Goal: Task Accomplishment & Management: Use online tool/utility

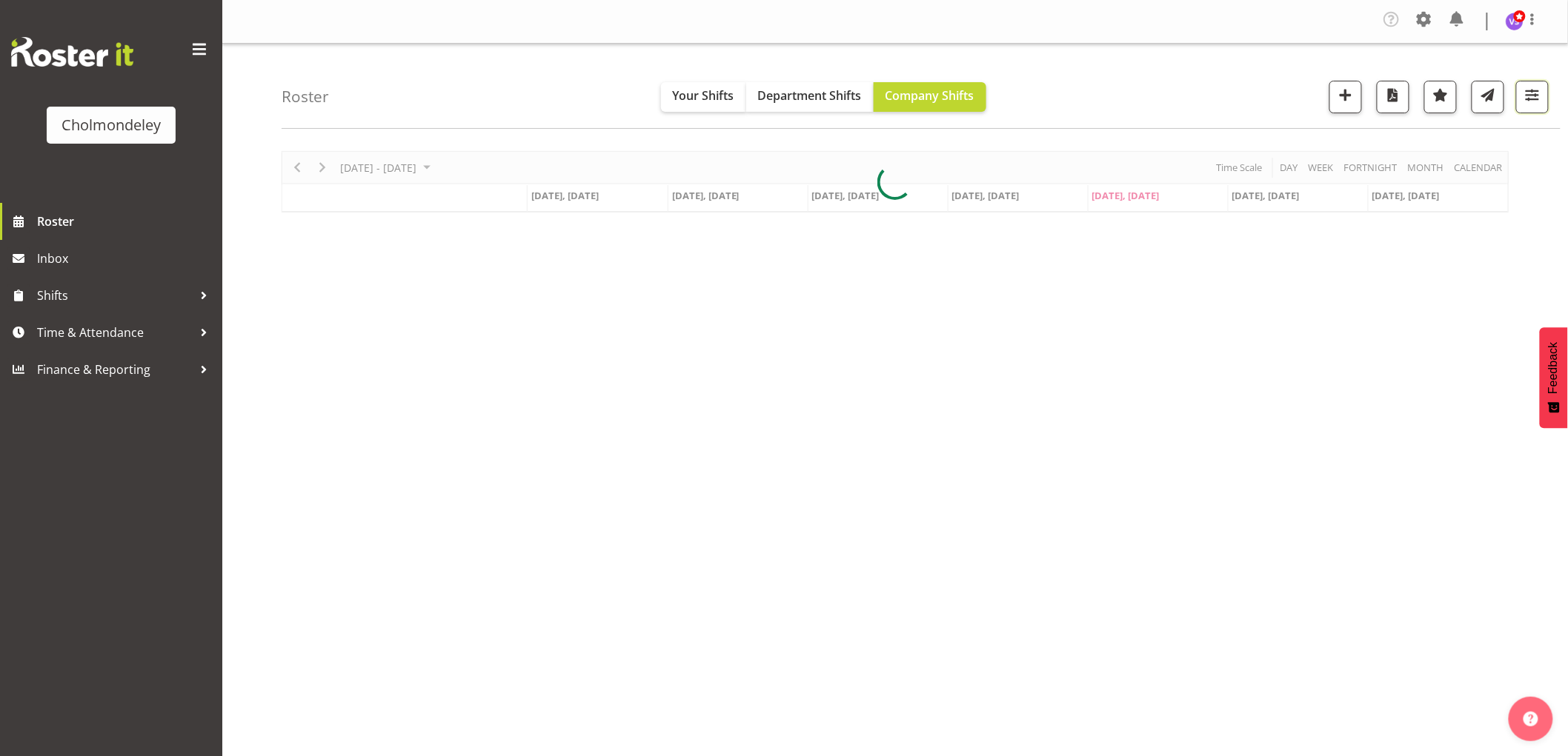
click at [1542, 91] on span "button" at bounding box center [1532, 95] width 20 height 20
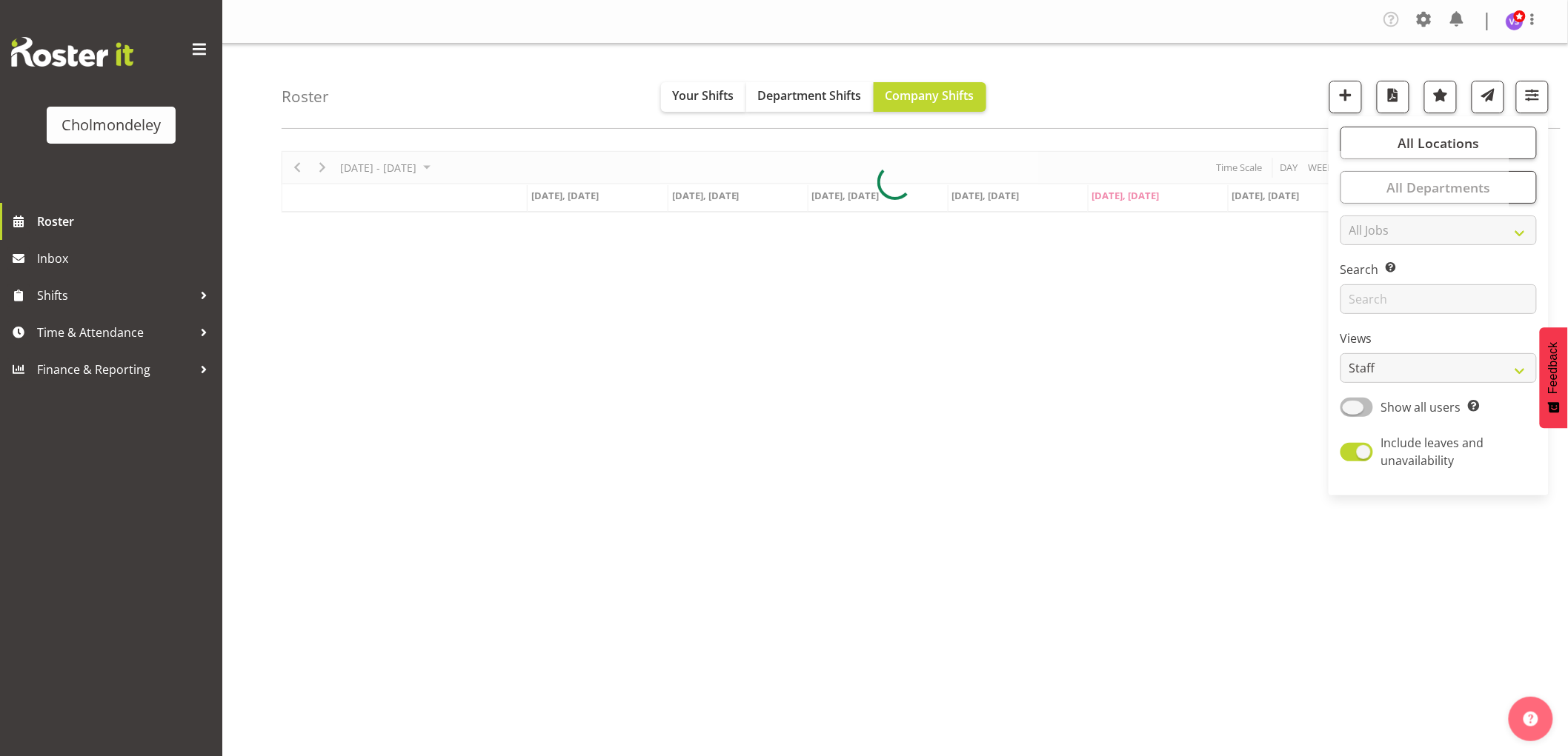
click at [1352, 404] on span at bounding box center [1356, 407] width 32 height 19
click at [1350, 404] on input "Show all users Show only rostered employees" at bounding box center [1345, 407] width 10 height 10
checkbox input "true"
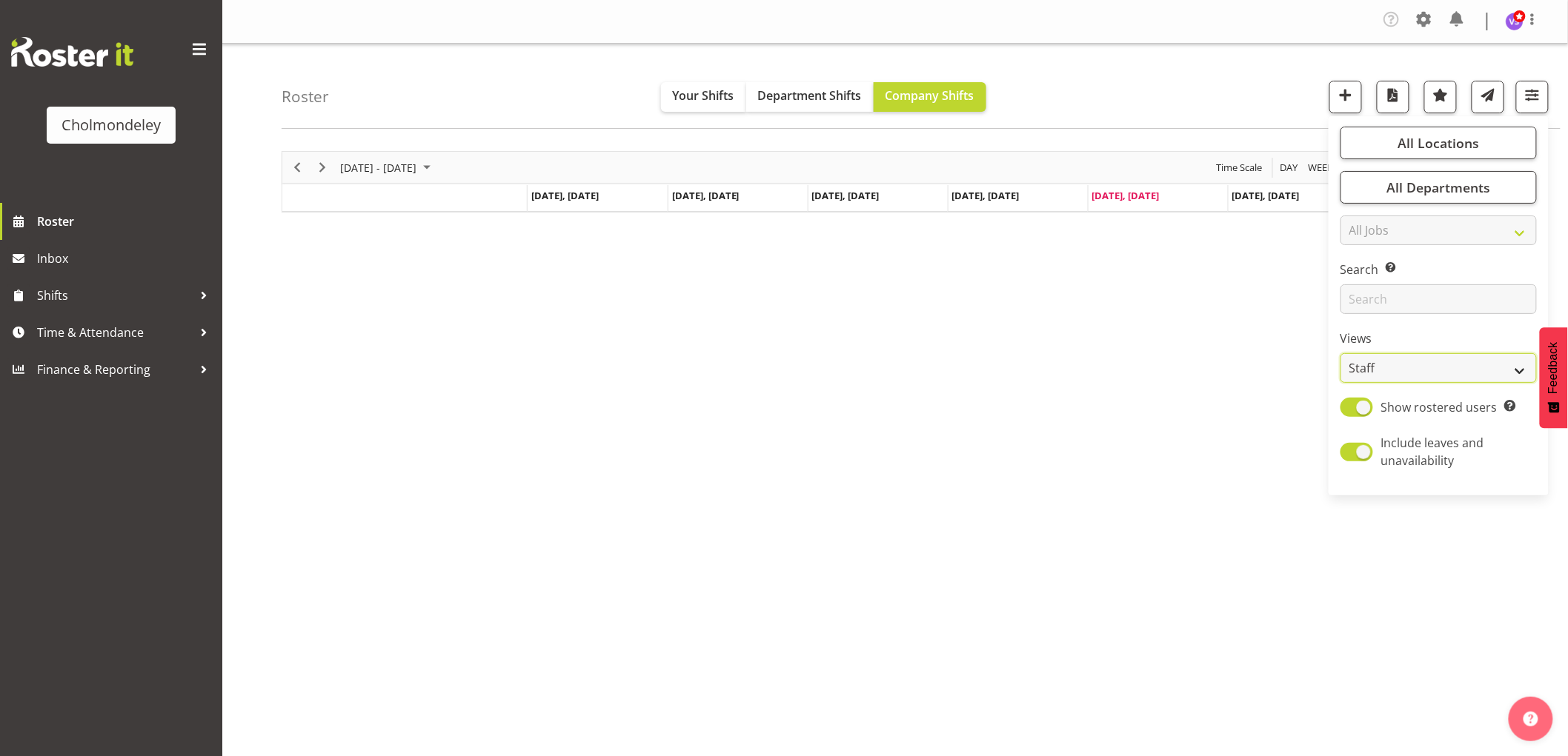
click at [1523, 365] on select "Staff Role Shift - Horizontal Shift - Vertical Staff - Location" at bounding box center [1438, 368] width 196 height 29
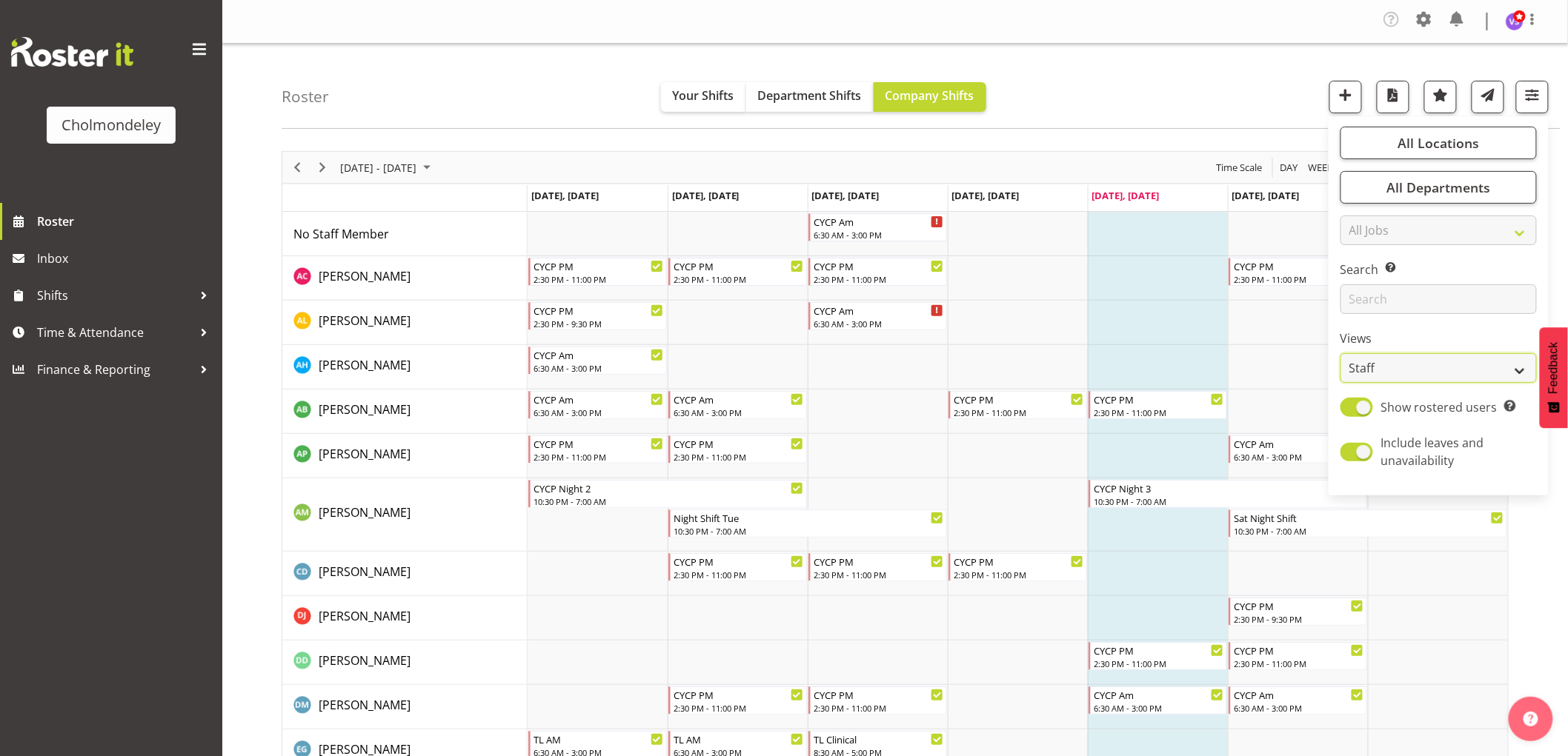
select select "shift"
click at [1341, 354] on select "Staff Role Shift - Horizontal Shift - Vertical Staff - Location" at bounding box center [1438, 368] width 196 height 29
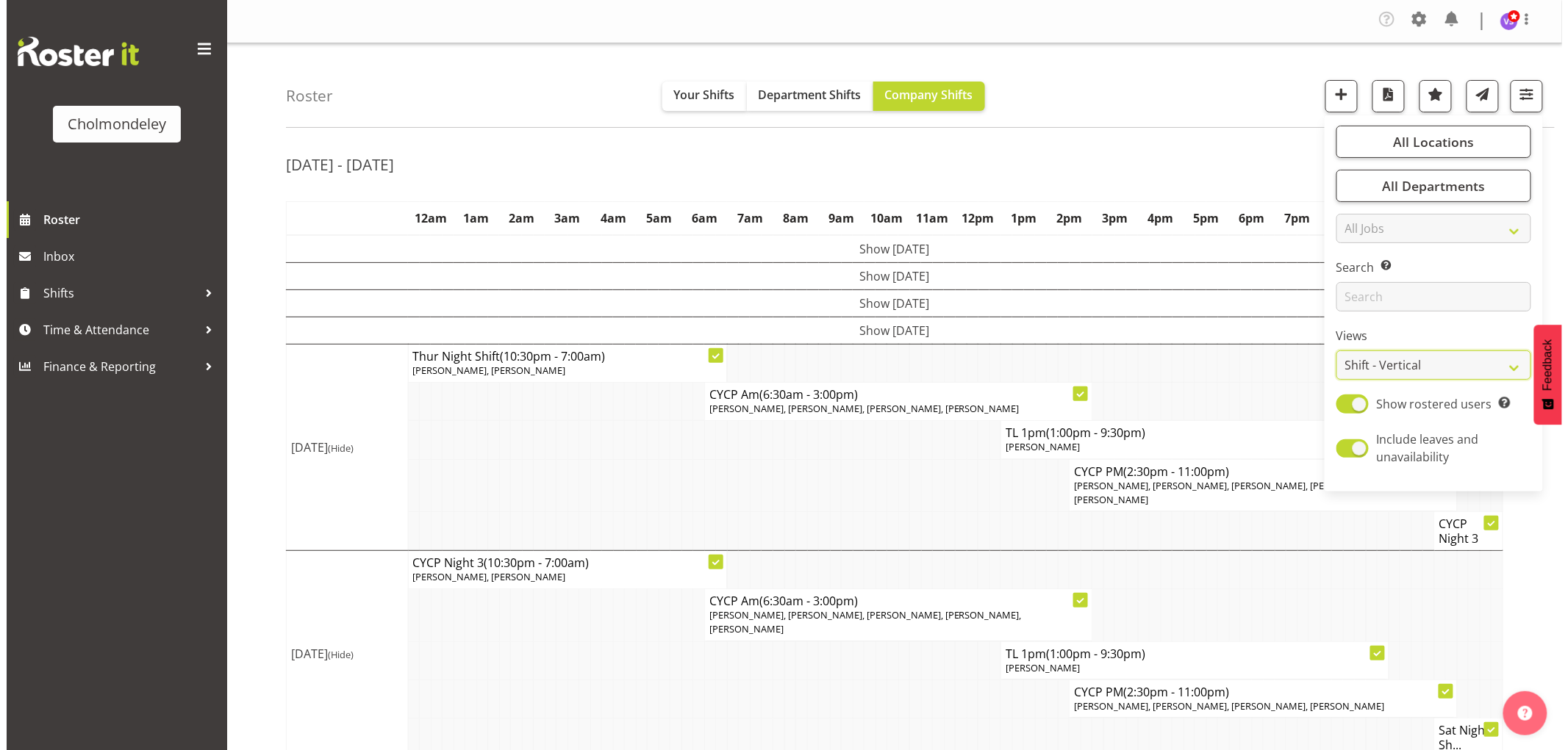
scroll to position [68, 0]
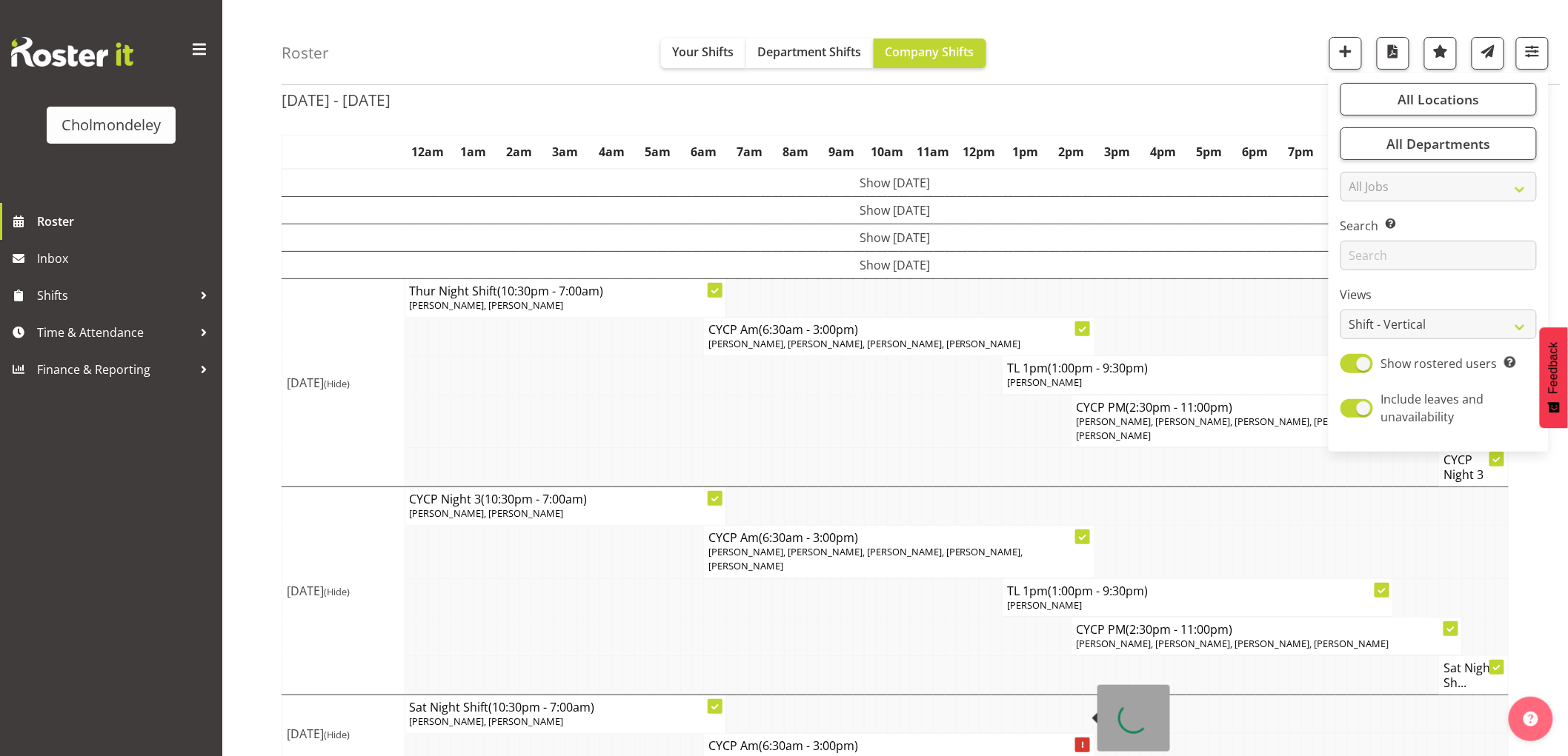
click at [914, 753] on span "[PERSON_NAME], [PERSON_NAME], [PERSON_NAME], [PERSON_NAME]" at bounding box center [865, 760] width 313 height 14
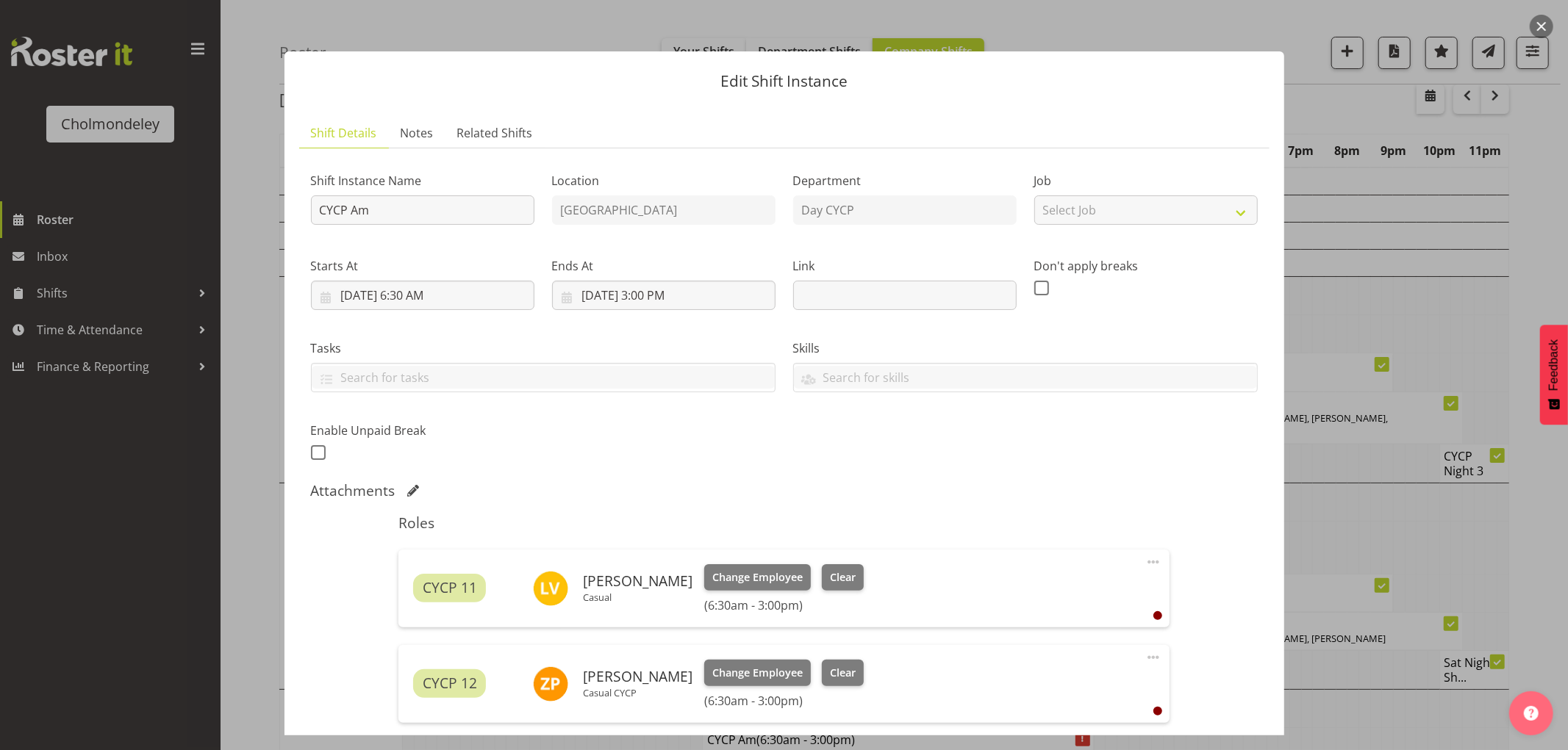
scroll to position [452, 0]
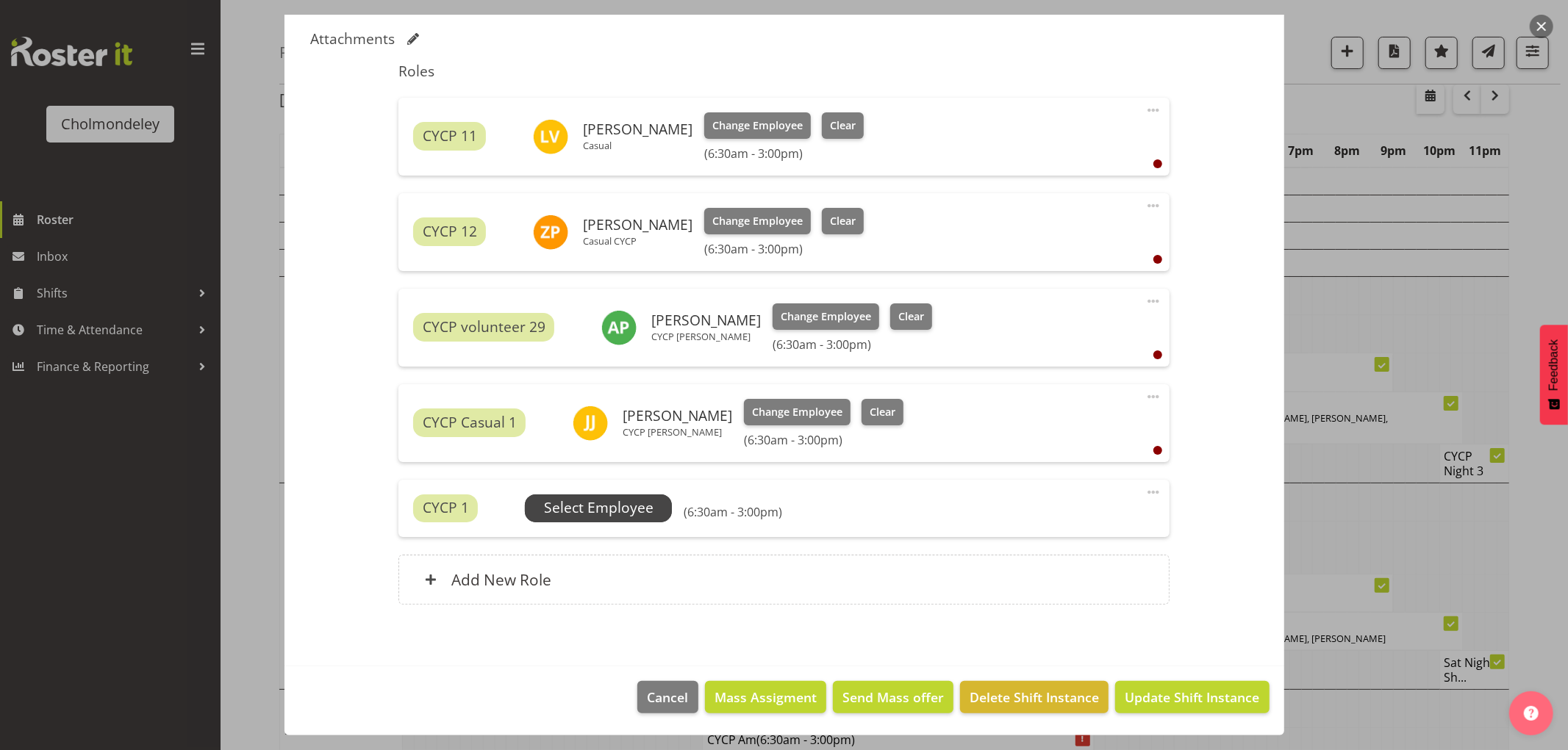
click at [584, 505] on span "Select Employee" at bounding box center [599, 508] width 110 height 22
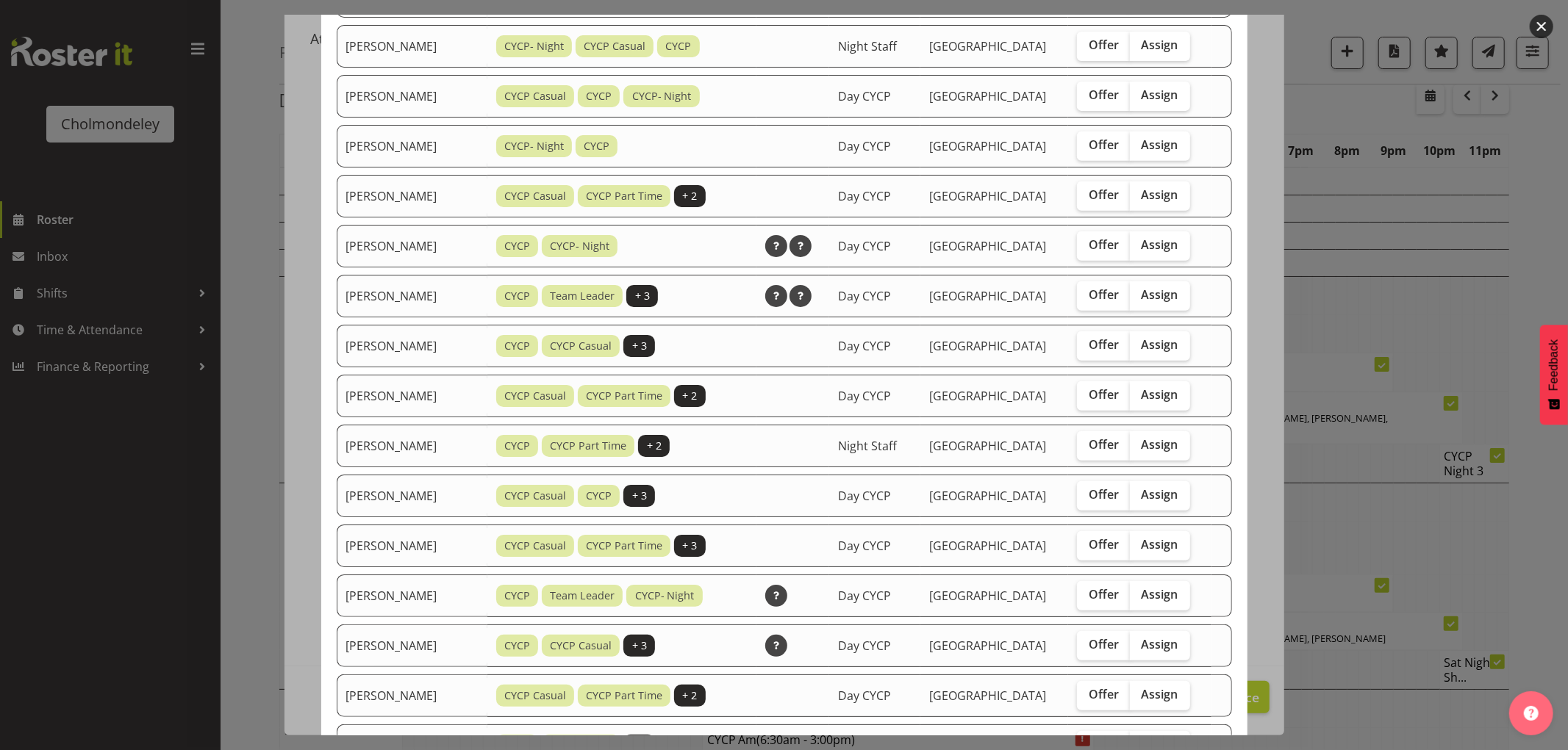
scroll to position [980, 0]
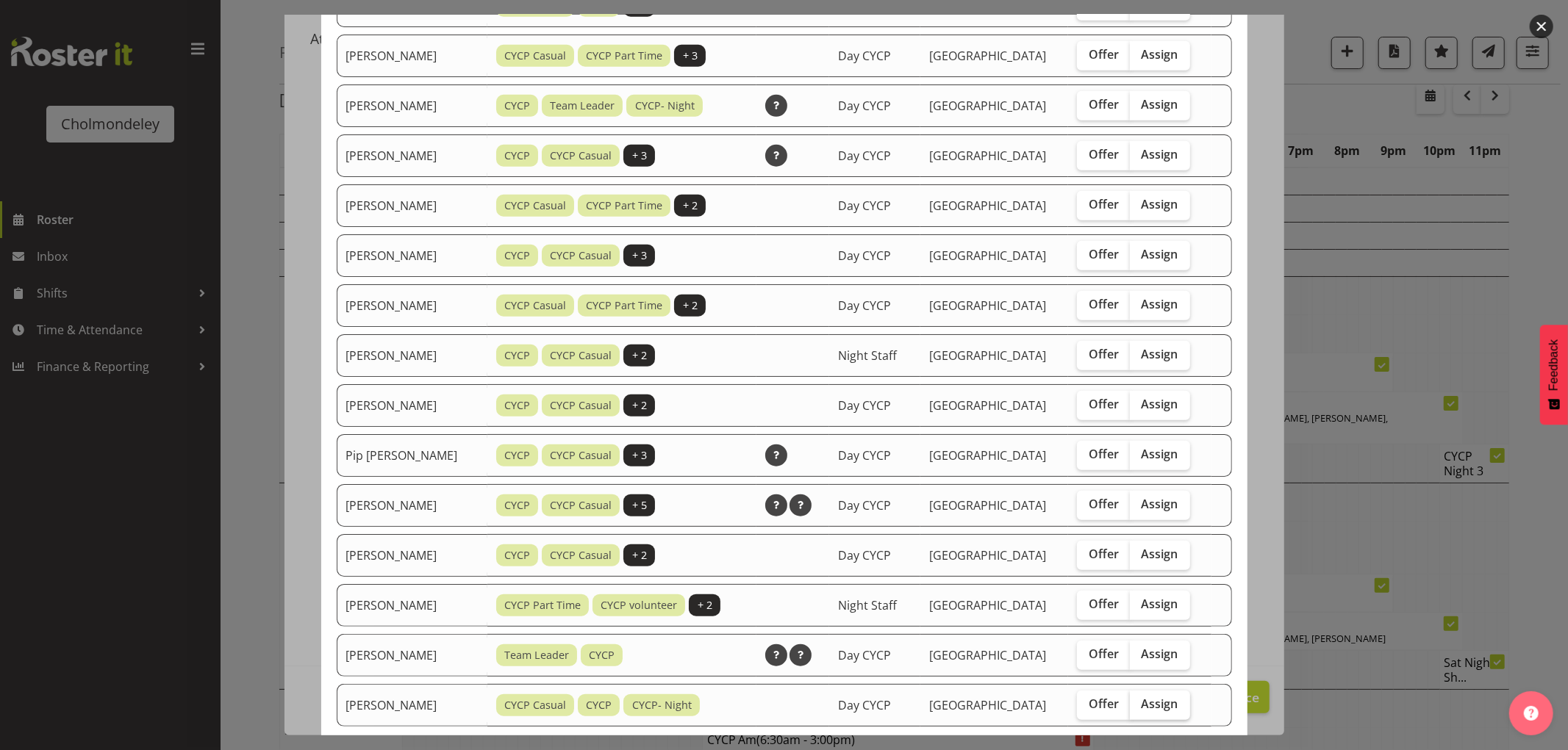
click at [1160, 708] on span "Assign" at bounding box center [1160, 704] width 37 height 15
click at [1139, 708] on input "Assign" at bounding box center [1134, 704] width 10 height 10
checkbox input "true"
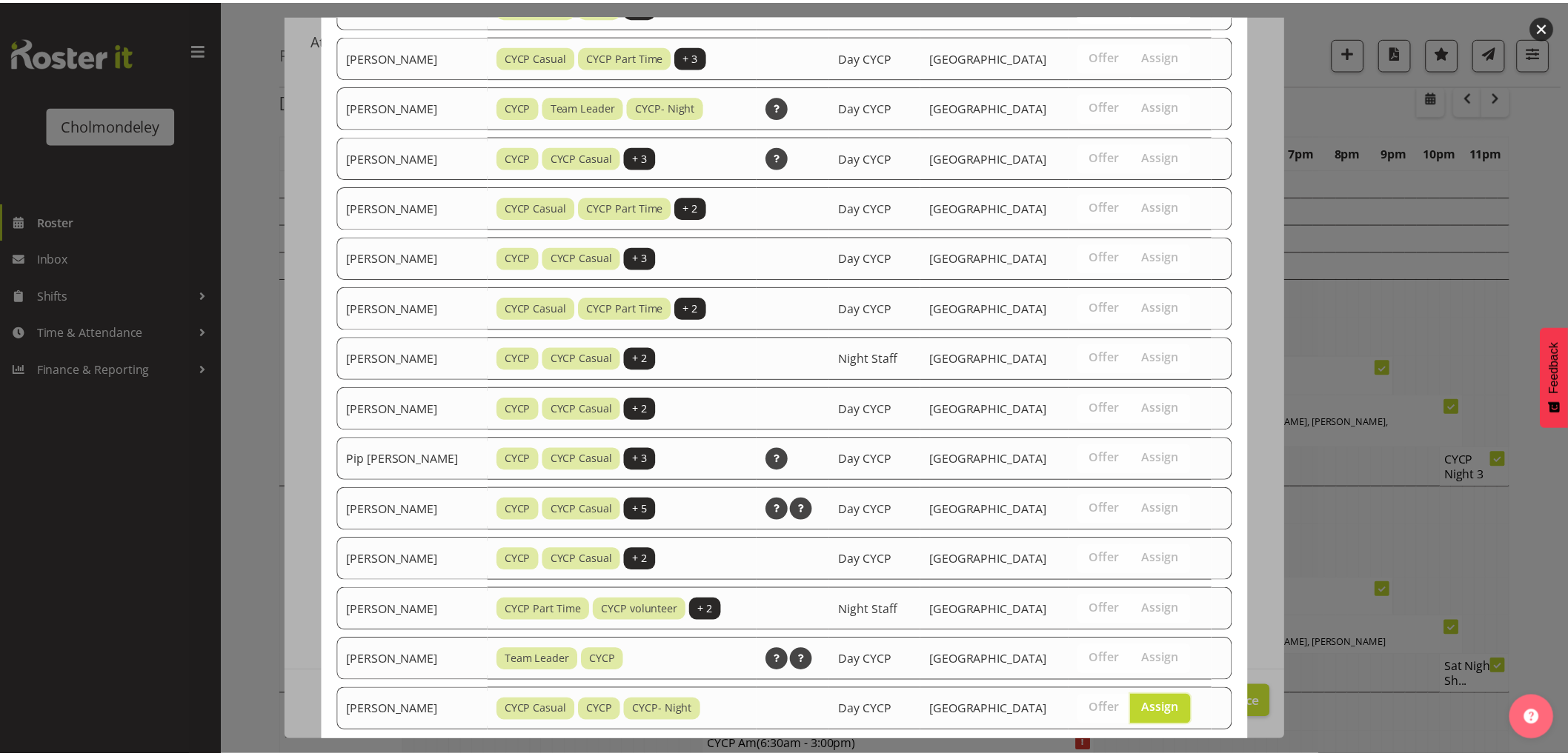
scroll to position [1092, 0]
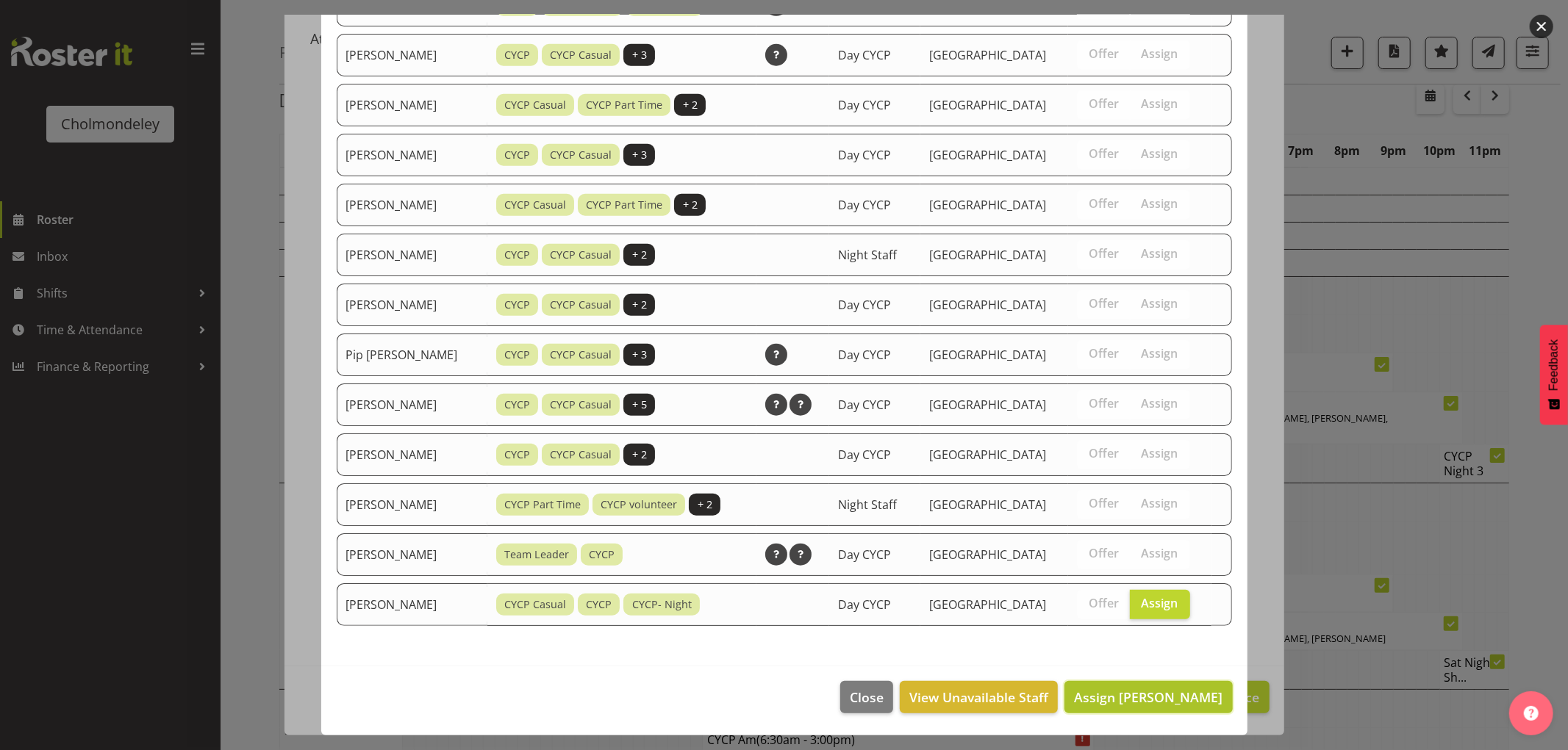
click at [1167, 705] on span "Assign [PERSON_NAME]" at bounding box center [1148, 698] width 149 height 18
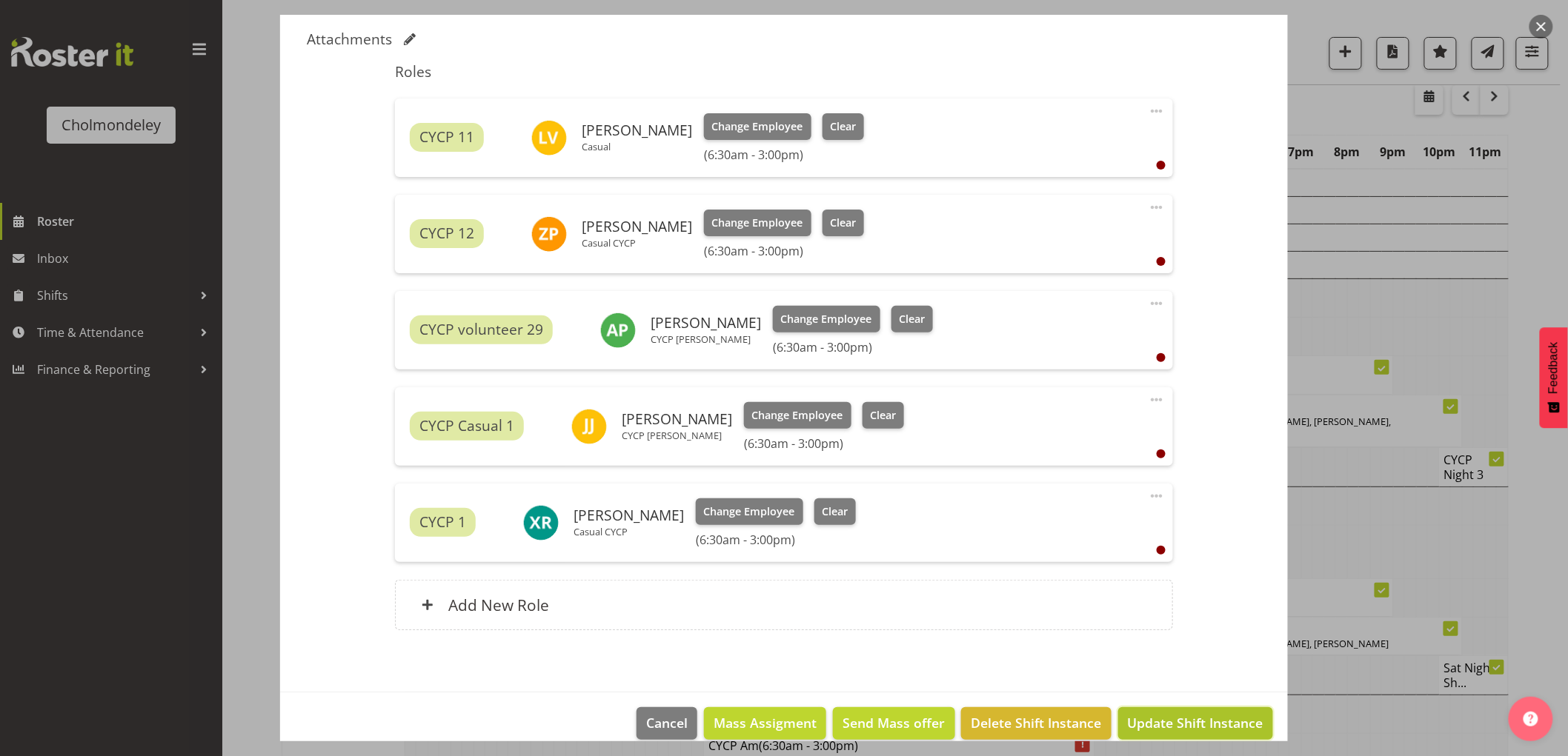
click at [1175, 716] on span "Update Shift Instance" at bounding box center [1196, 723] width 135 height 20
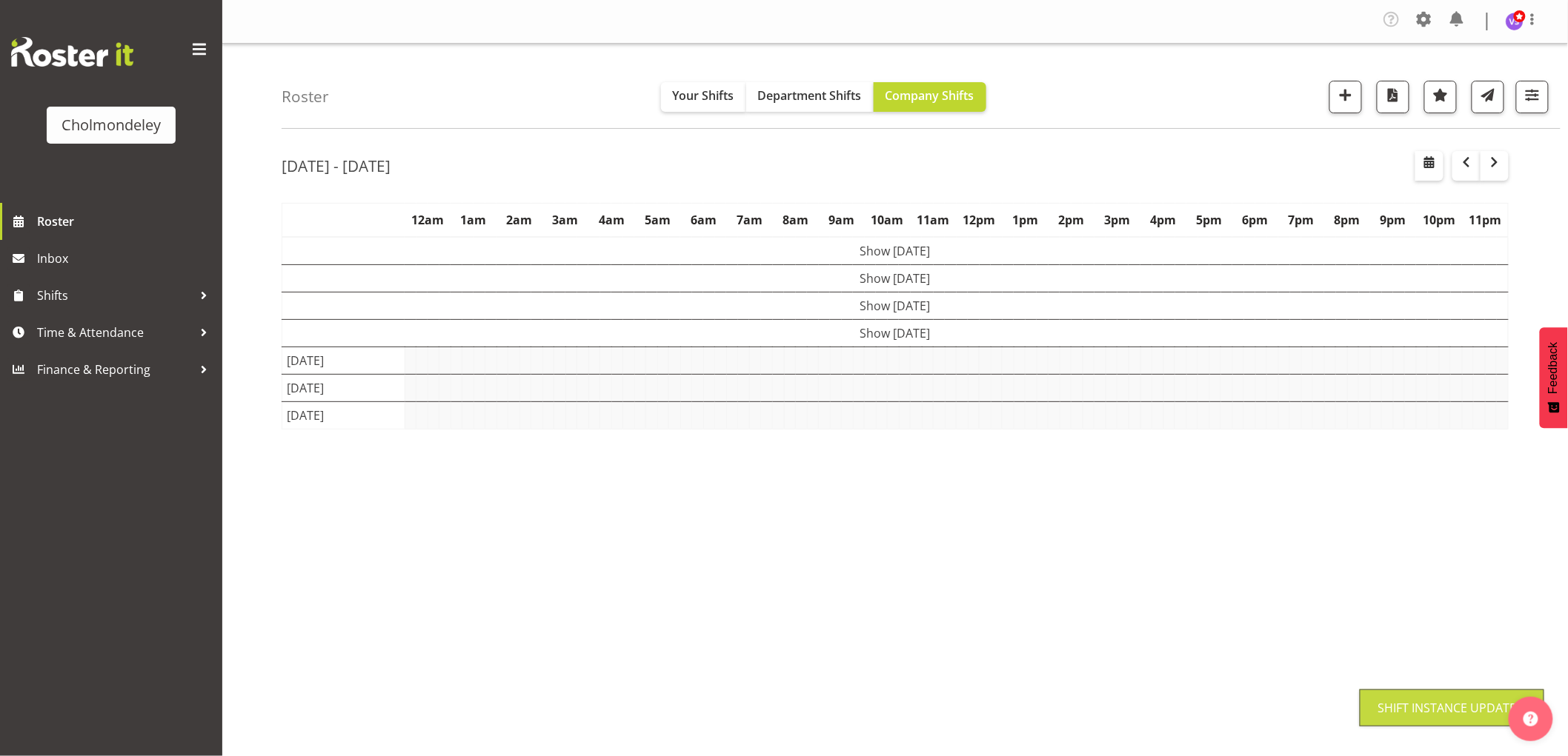
scroll to position [0, 0]
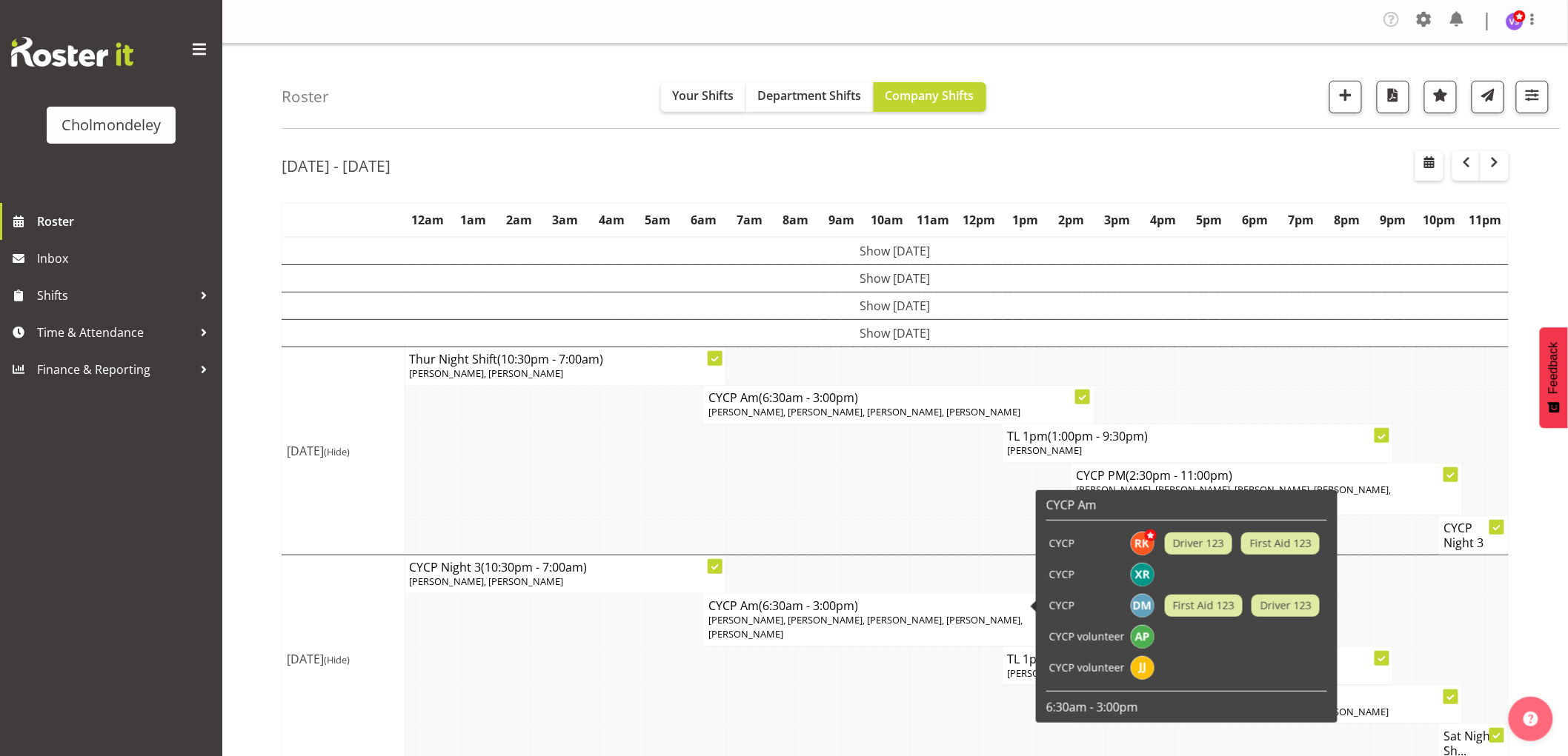
click at [944, 515] on td at bounding box center [940, 535] width 12 height 39
